Goal: Check status: Check status

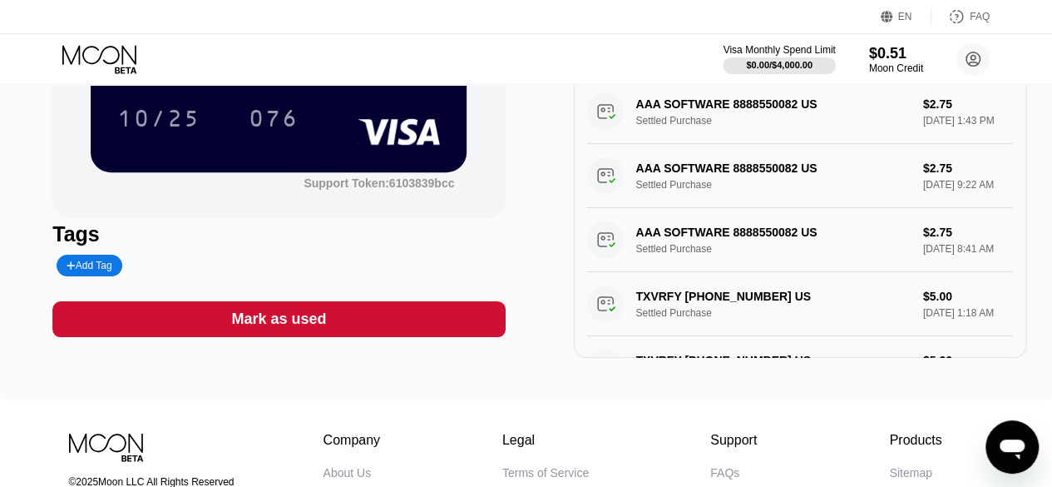
scroll to position [250, 0]
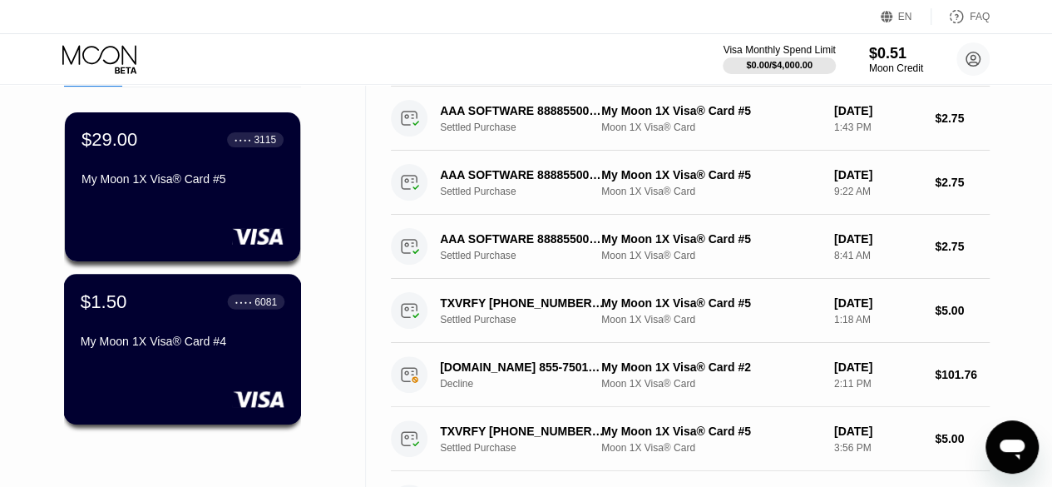
scroll to position [166, 0]
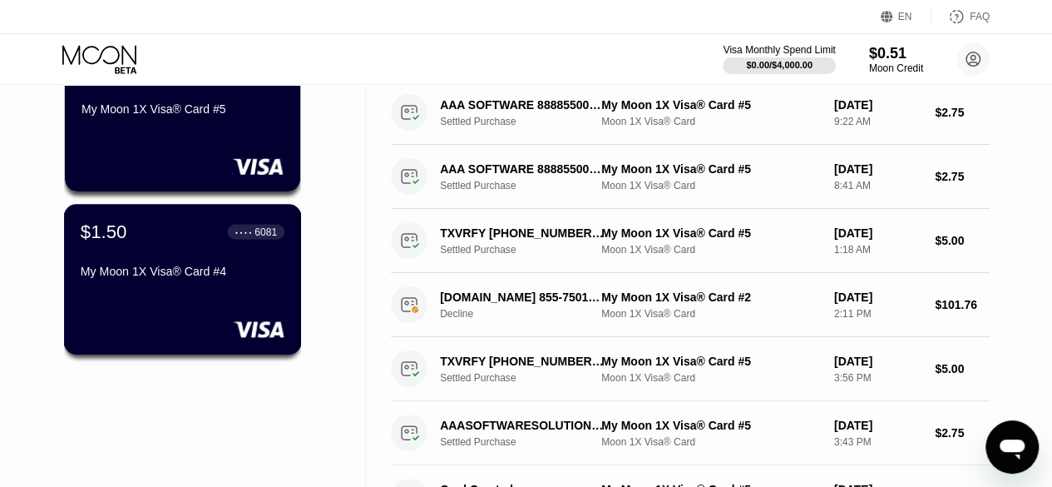
click at [235, 265] on div "$1.50 ● ● ● ● 6081 My Moon 1X Visa® Card #4" at bounding box center [183, 252] width 204 height 64
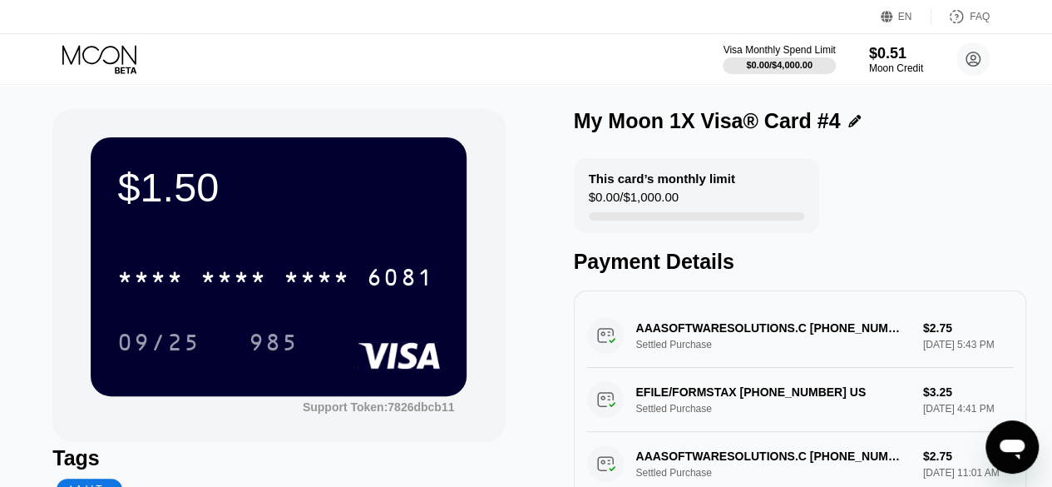
click at [301, 217] on div "$1.50 * * * * * * * * * * * * 6081 09/25 985" at bounding box center [279, 266] width 376 height 258
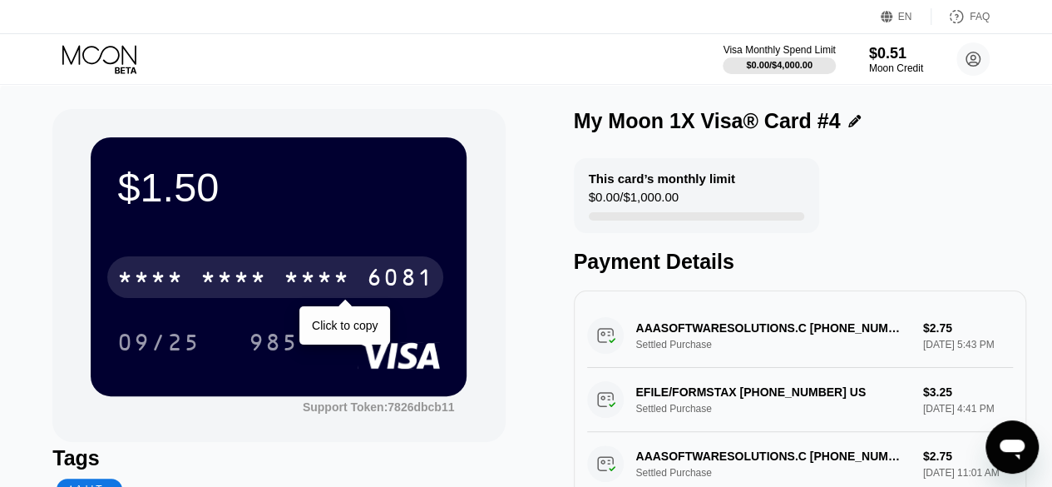
click at [313, 287] on div "* * * *" at bounding box center [317, 279] width 67 height 27
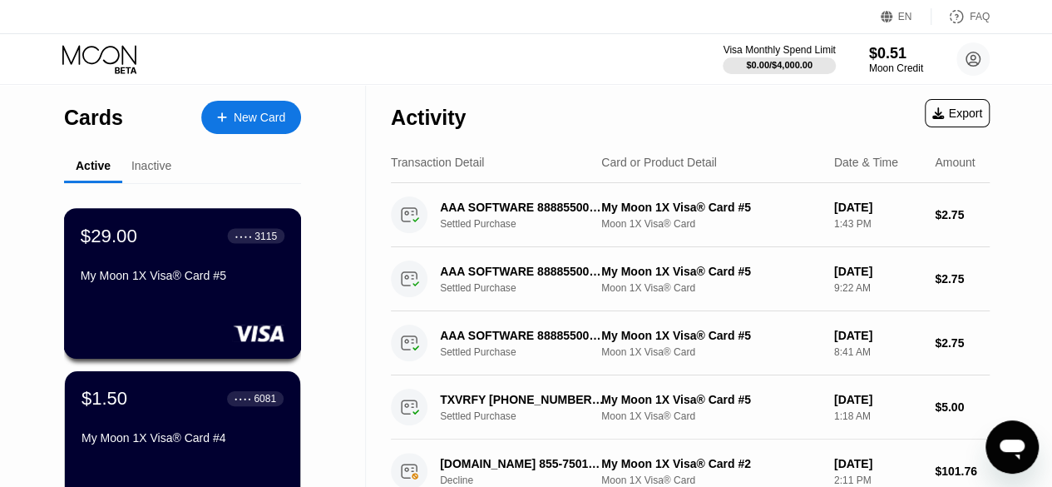
click at [244, 269] on div "$29.00 ● ● ● ● 3115 My Moon 1X Visa® Card #5" at bounding box center [183, 257] width 204 height 64
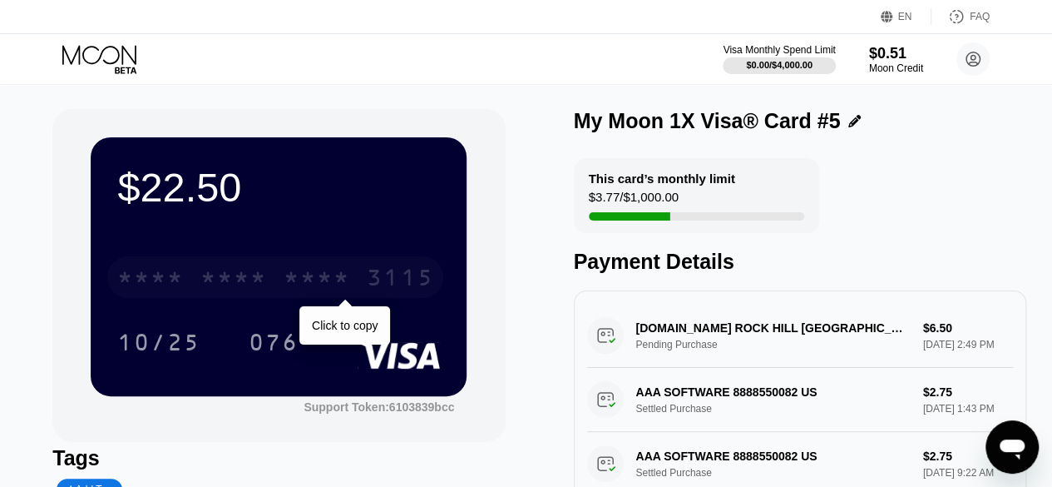
click at [245, 282] on div "* * * *" at bounding box center [234, 279] width 67 height 27
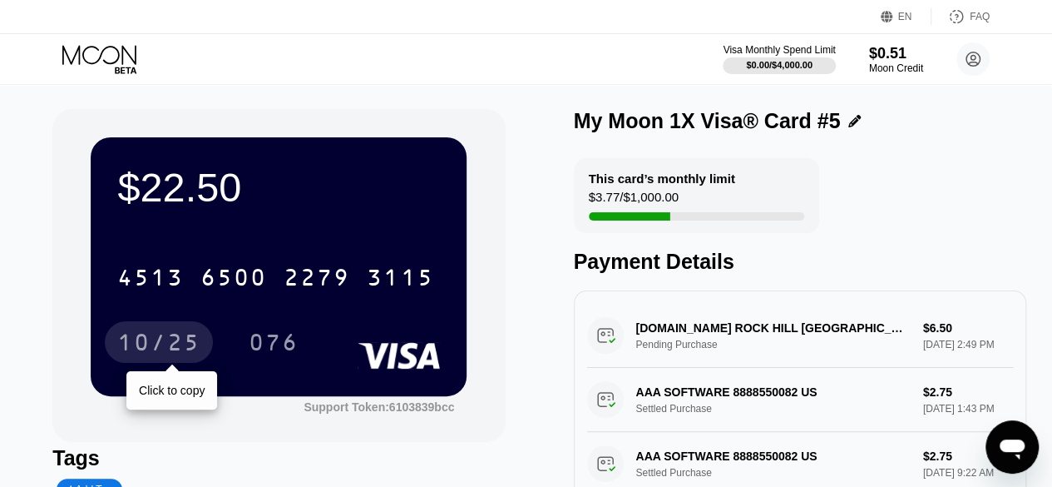
click at [160, 349] on div "10/25" at bounding box center [158, 344] width 83 height 27
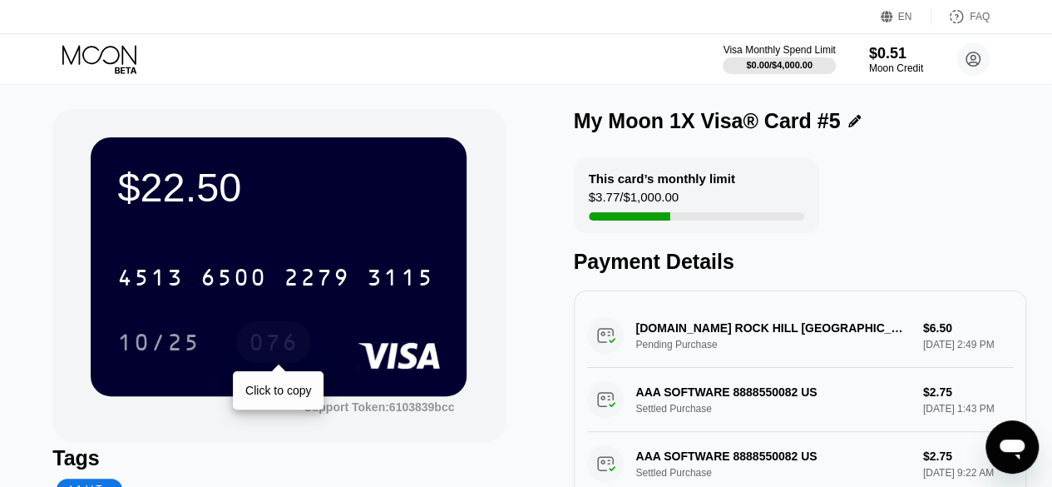
click at [268, 339] on div "076" at bounding box center [274, 344] width 50 height 27
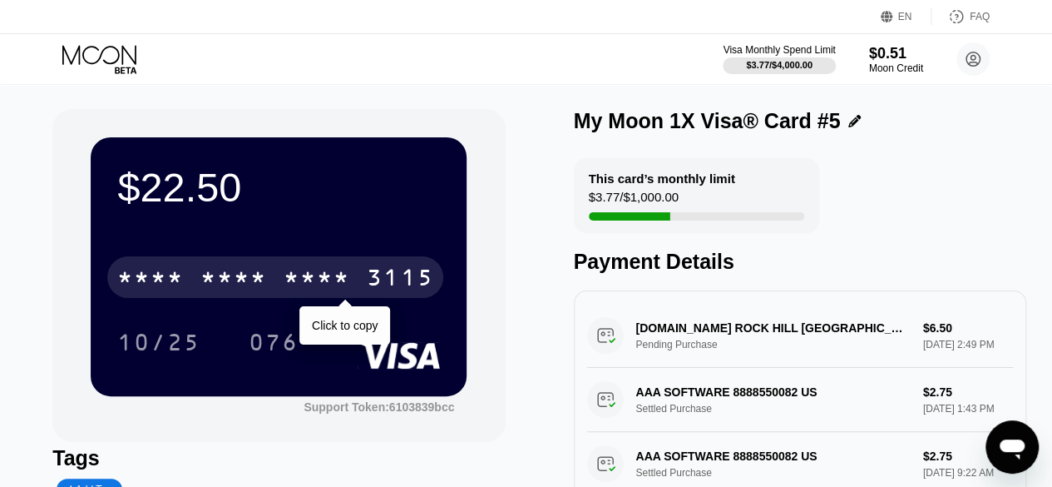
click at [368, 277] on div "3115" at bounding box center [400, 279] width 67 height 27
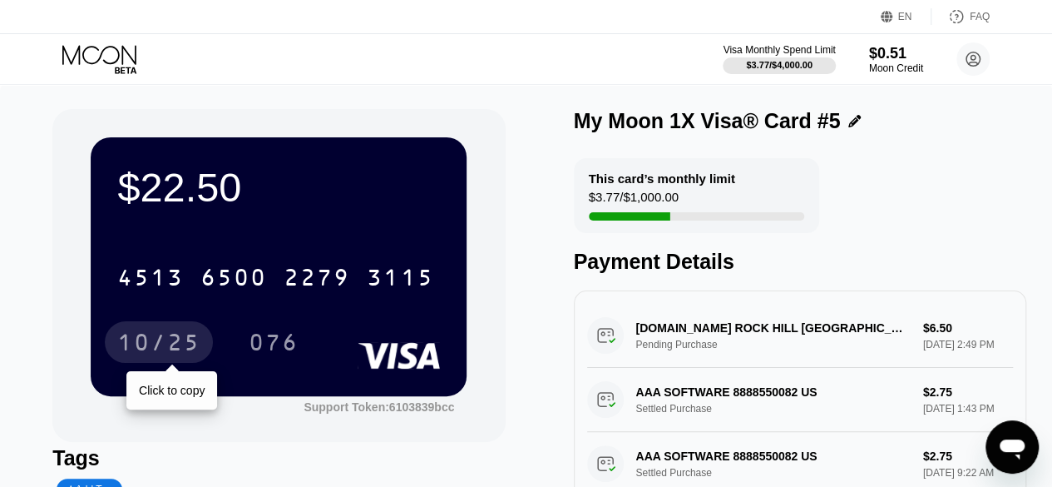
click at [177, 347] on div "10/25" at bounding box center [158, 344] width 83 height 27
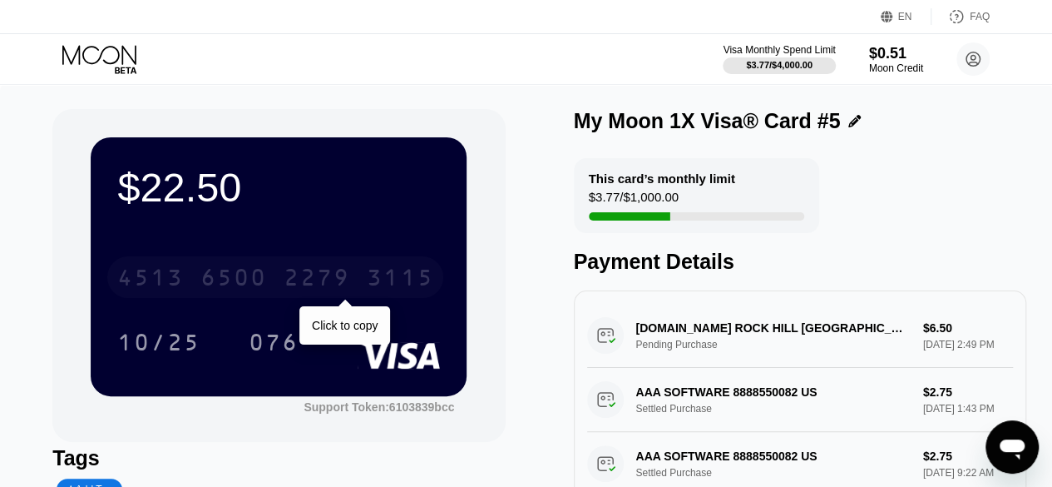
click at [369, 281] on div "3115" at bounding box center [400, 279] width 67 height 27
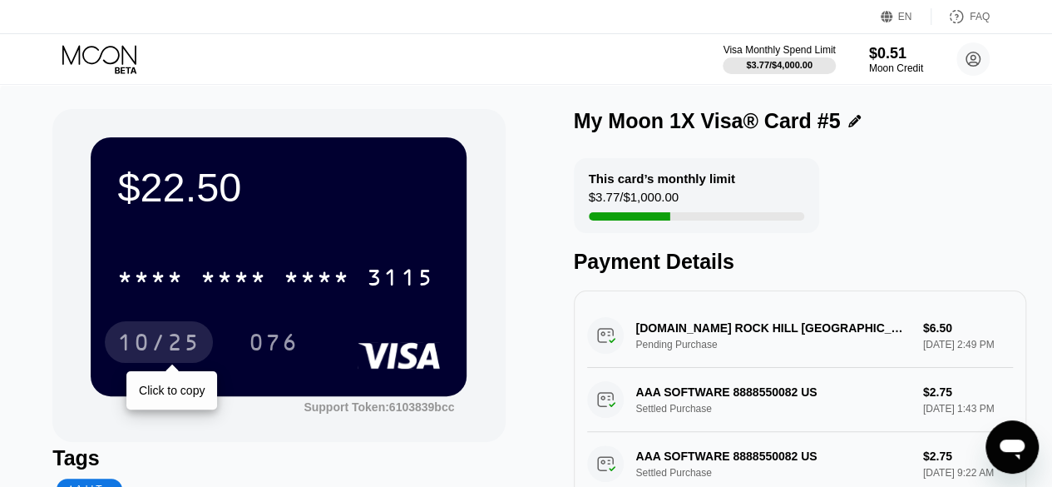
click at [153, 347] on div "10/25" at bounding box center [158, 344] width 83 height 27
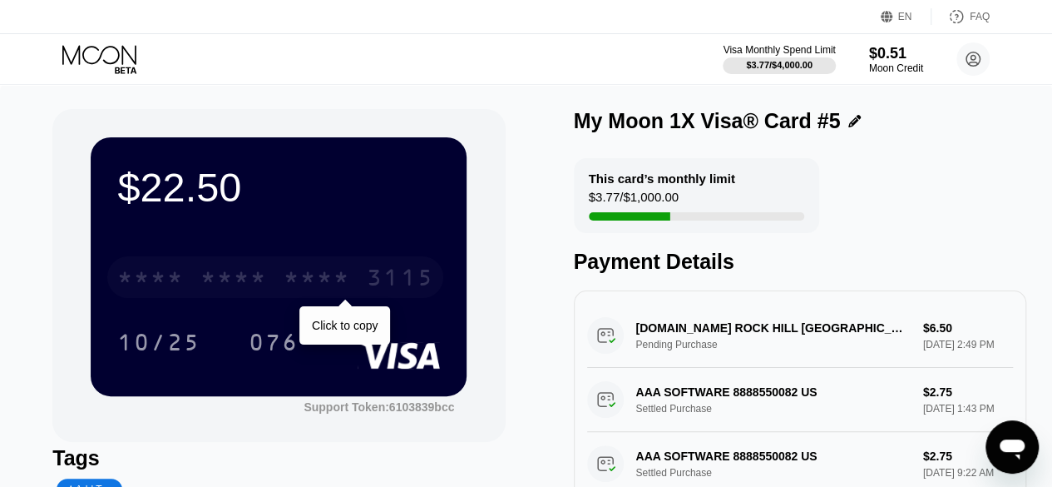
click at [359, 289] on div "* * * * * * * * * * * * 3115" at bounding box center [275, 277] width 336 height 42
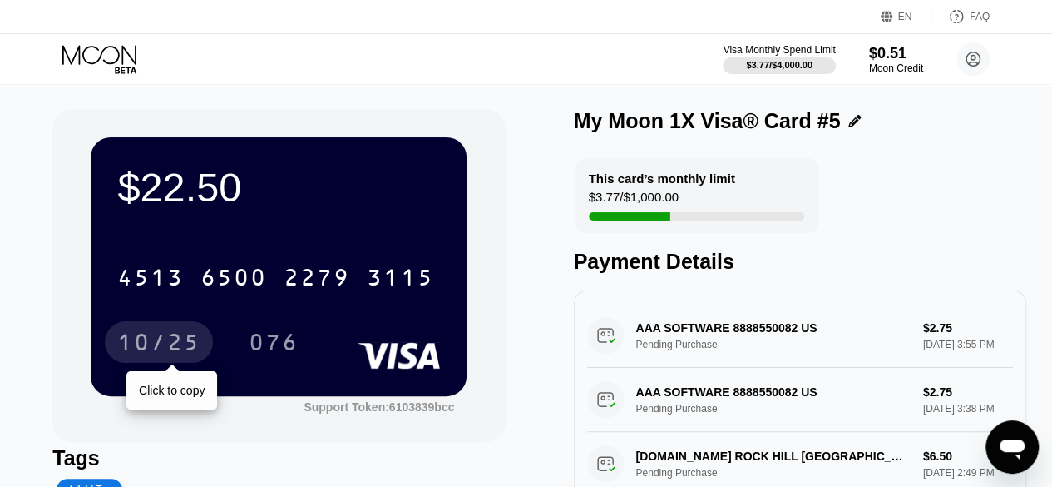
click at [180, 345] on div "10/25" at bounding box center [158, 344] width 83 height 27
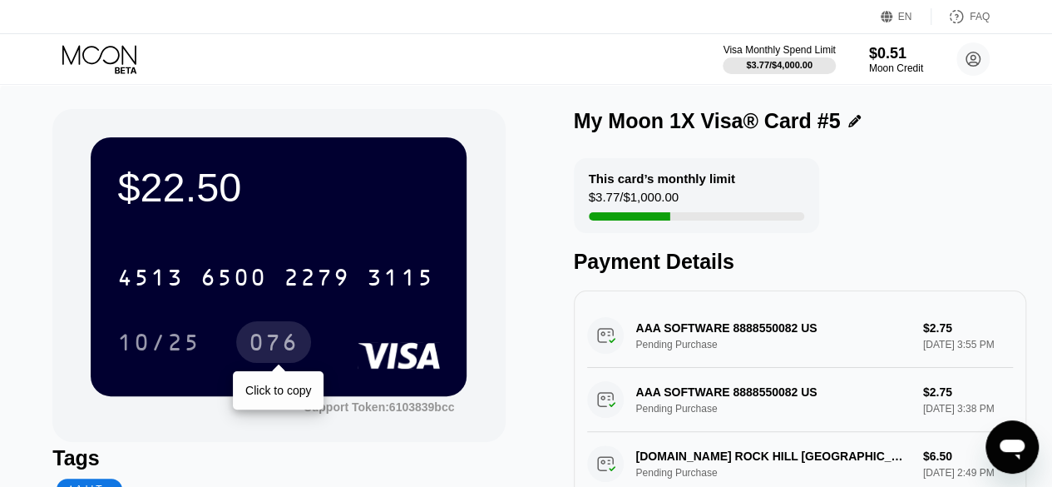
click at [271, 349] on div "076" at bounding box center [274, 344] width 50 height 27
